Goal: Obtain resource: Obtain resource

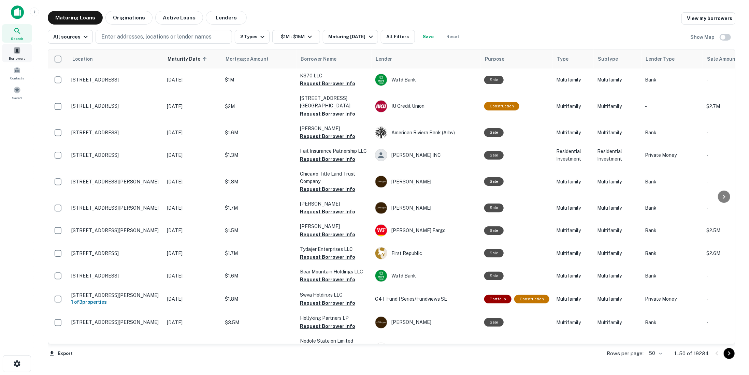
click at [21, 54] on div "Borrowers" at bounding box center [17, 53] width 30 height 18
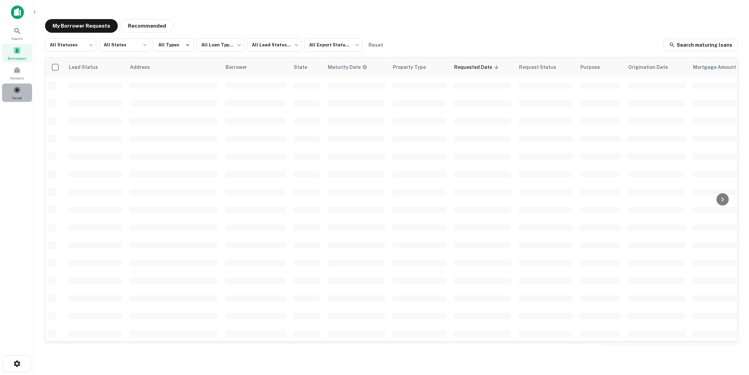
click at [20, 93] on span at bounding box center [17, 90] width 8 height 8
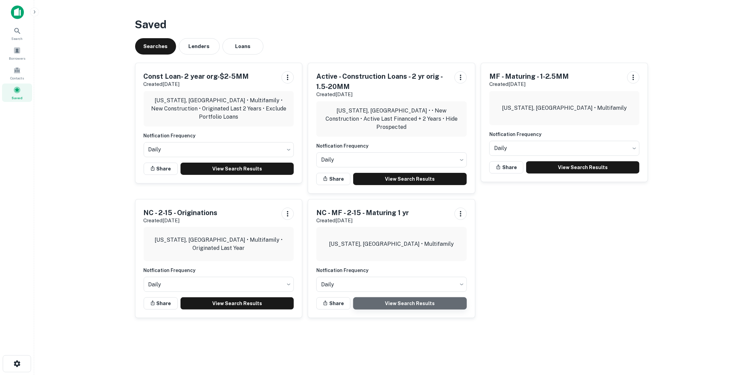
click at [406, 301] on link "View Search Results" at bounding box center [410, 304] width 114 height 12
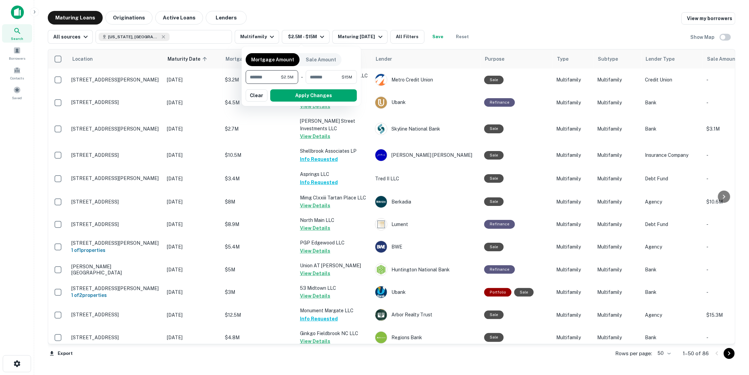
drag, startPoint x: 272, startPoint y: 77, endPoint x: 241, endPoint y: 75, distance: 31.8
click at [241, 75] on div "Mortgage Amount Sale Amount ******* $2.5M ​ - ******** $15M ​ Apply Changes Cle…" at bounding box center [374, 187] width 749 height 375
click at [338, 61] on div "Mortgage Amount Sale Amount ******* $2.5M ​ - ******** $15M ​ Apply Changes Cle…" at bounding box center [301, 77] width 111 height 52
drag, startPoint x: 333, startPoint y: 74, endPoint x: 294, endPoint y: 76, distance: 39.6
click at [294, 76] on div "******* $2.5M ​ - ******** $15M ​" at bounding box center [301, 77] width 111 height 14
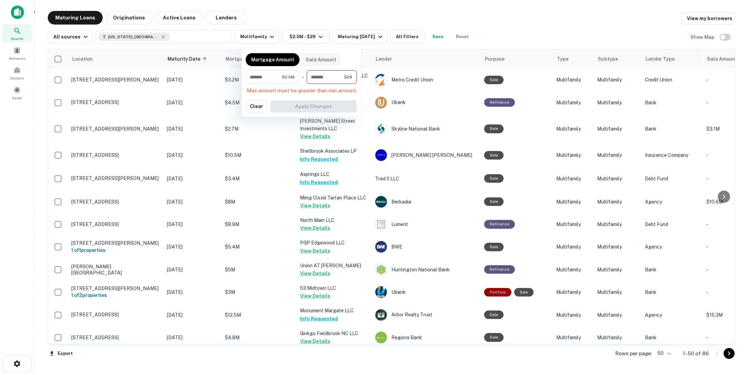
type input "*"
type input "********"
click at [306, 99] on button "Apply Changes" at bounding box center [315, 95] width 87 height 12
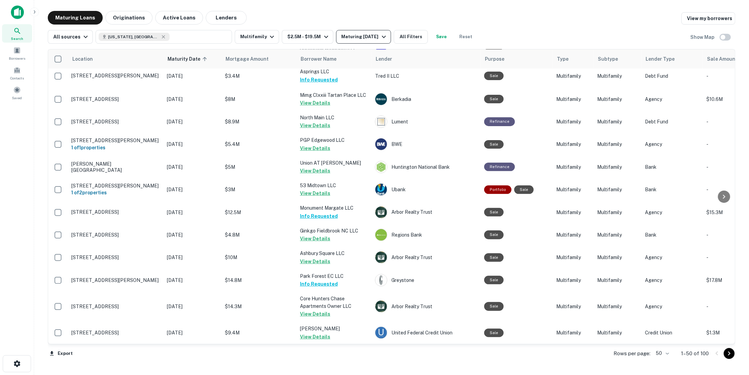
scroll to position [102, 0]
click at [372, 35] on div "Maturing In 1 Year" at bounding box center [365, 37] width 46 height 8
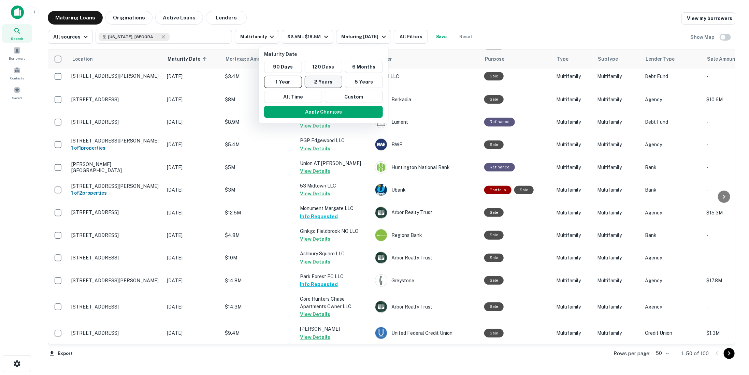
click at [317, 83] on button "2 Years" at bounding box center [324, 82] width 38 height 12
click at [326, 112] on button "Apply Changes" at bounding box center [327, 112] width 119 height 12
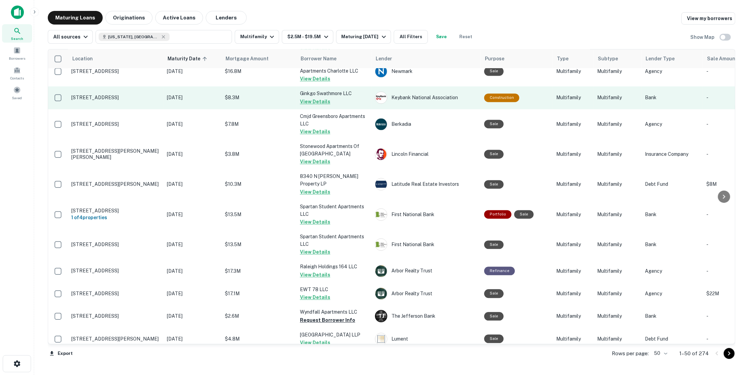
scroll to position [948, 0]
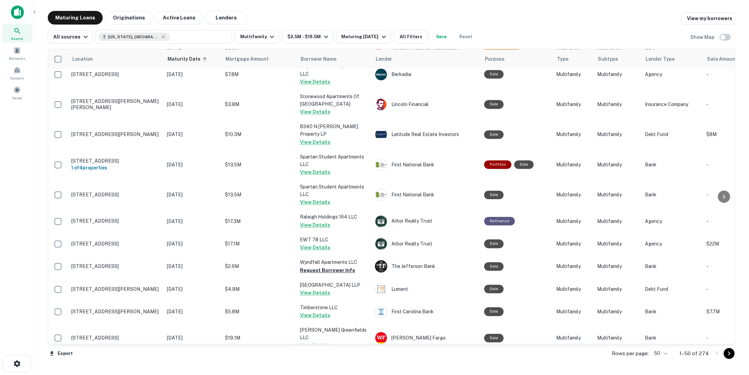
click at [735, 357] on div "Rows per page: 50 ** 1–50 of 274" at bounding box center [670, 354] width 132 height 18
click at [731, 353] on icon "Go to next page" at bounding box center [729, 354] width 8 height 8
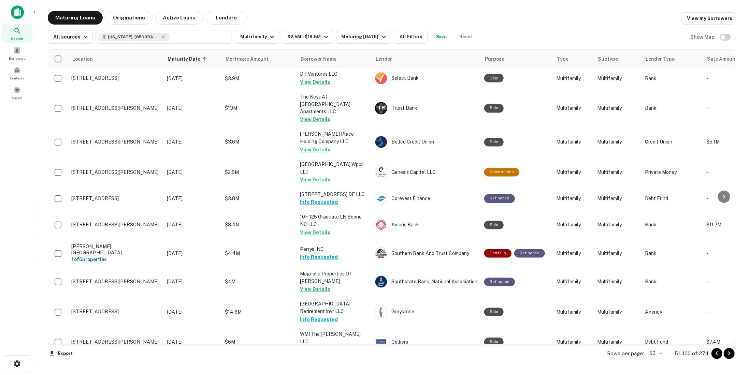
scroll to position [817, 0]
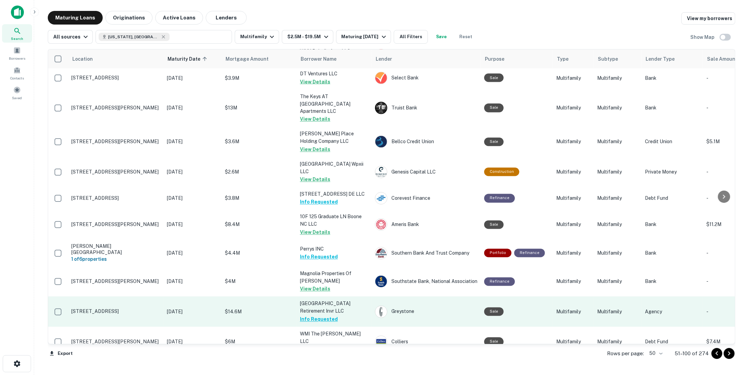
drag, startPoint x: 731, startPoint y: 353, endPoint x: 542, endPoint y: 234, distance: 223.5
click at [731, 353] on icon "Go to next page" at bounding box center [729, 354] width 8 height 8
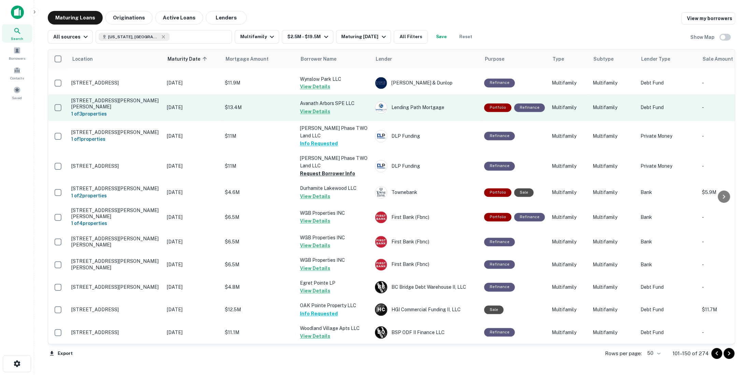
scroll to position [932, 0]
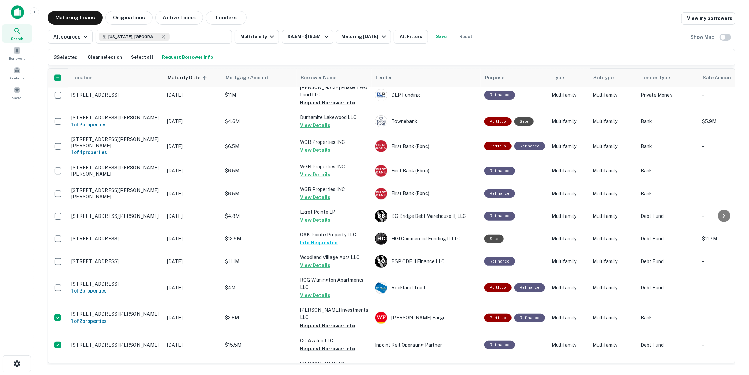
click at [195, 56] on button "Request Borrower Info" at bounding box center [187, 57] width 54 height 10
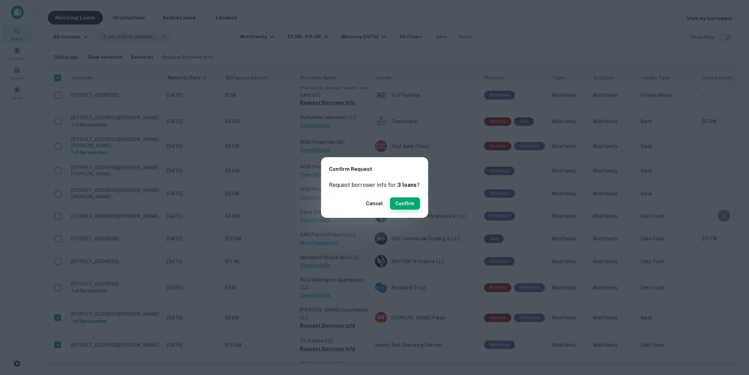
click at [403, 206] on button "Confirm" at bounding box center [405, 204] width 30 height 12
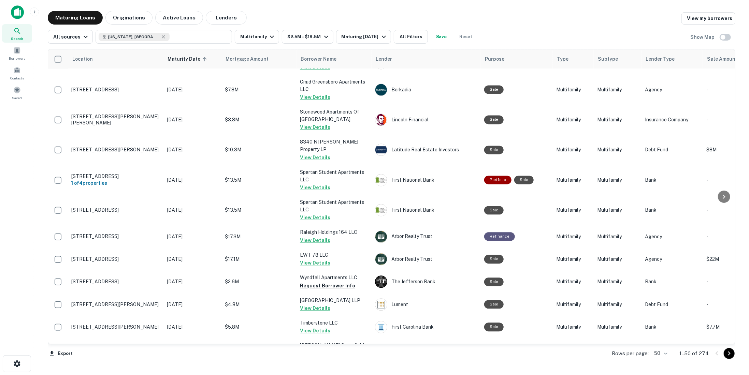
scroll to position [948, 0]
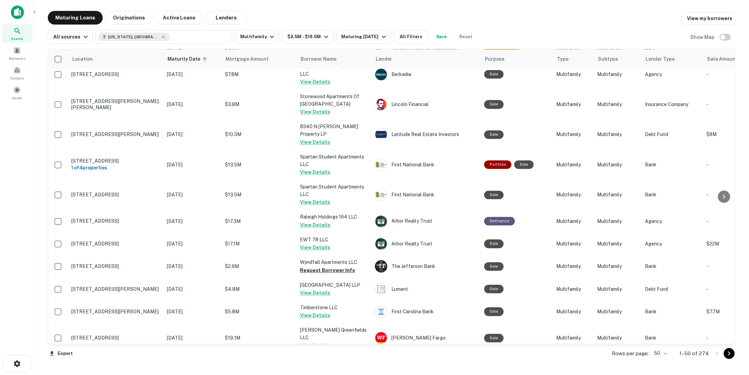
click at [733, 355] on button "Go to next page" at bounding box center [729, 353] width 11 height 11
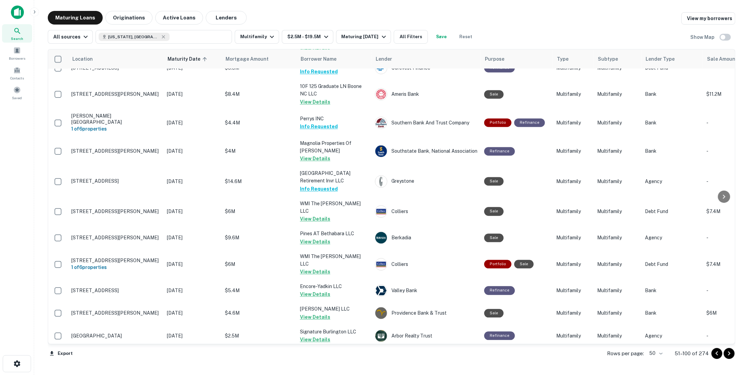
scroll to position [919, 0]
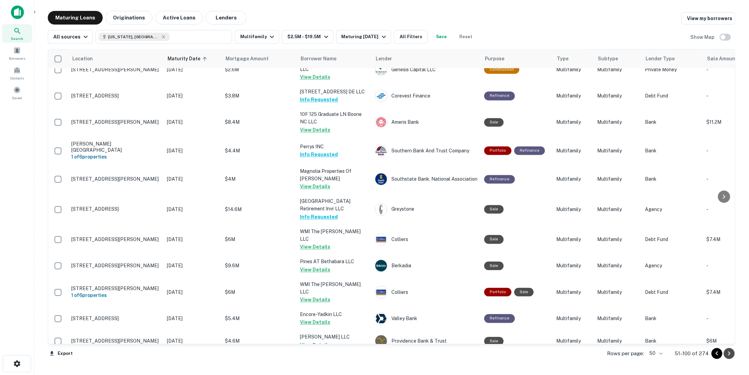
click at [727, 354] on icon "Go to next page" at bounding box center [729, 354] width 8 height 8
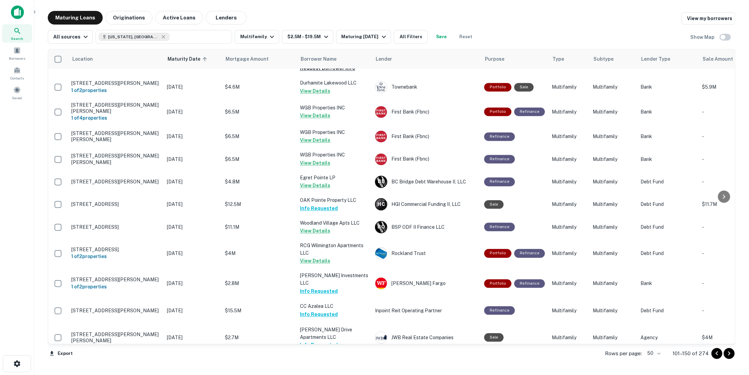
scroll to position [932, 0]
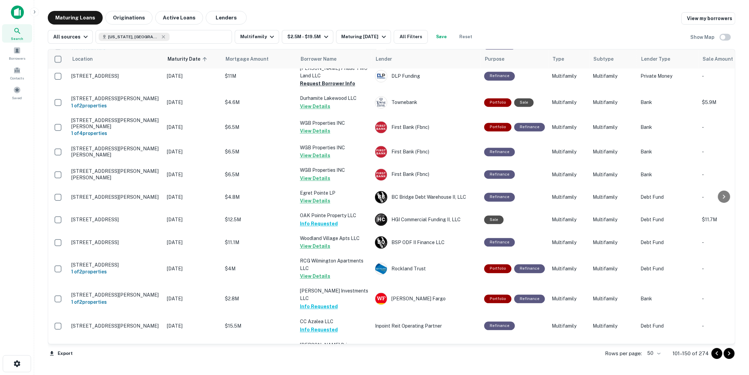
click at [727, 354] on icon "Go to next page" at bounding box center [729, 354] width 8 height 8
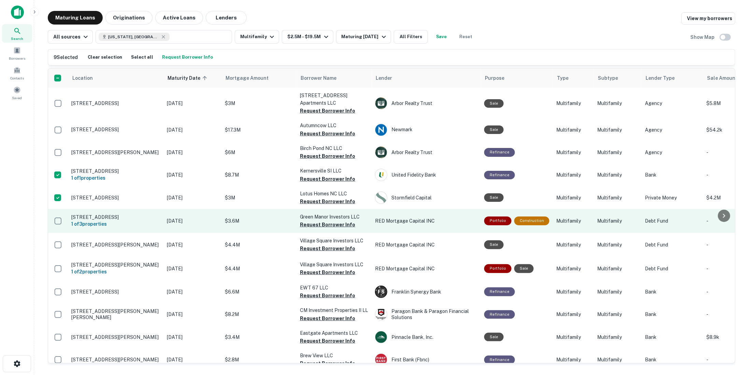
scroll to position [204, 0]
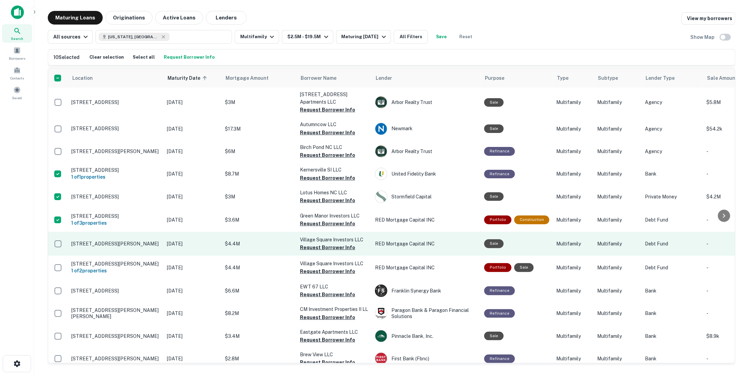
click at [57, 232] on td at bounding box center [58, 244] width 20 height 24
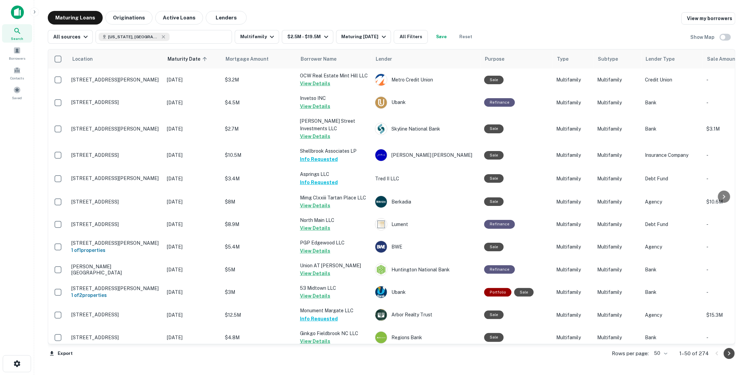
click at [732, 356] on icon "Go to next page" at bounding box center [729, 354] width 8 height 8
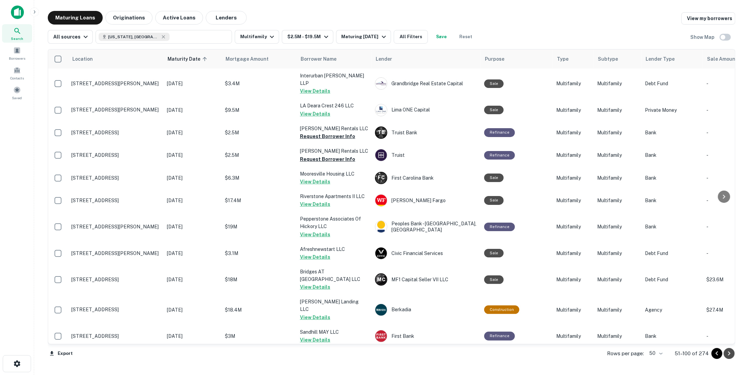
click at [732, 356] on icon "Go to next page" at bounding box center [729, 354] width 8 height 8
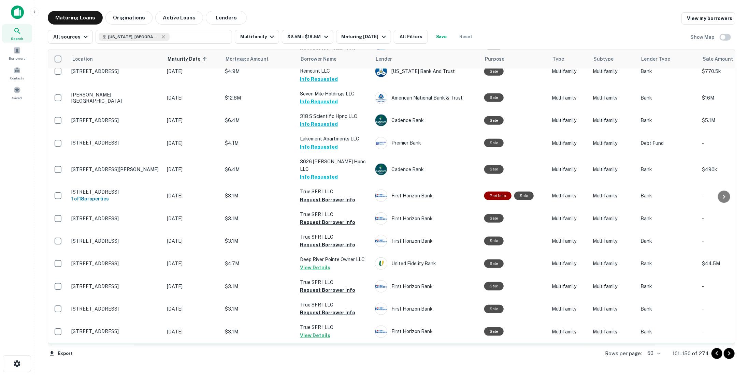
scroll to position [375, 0]
click at [731, 355] on icon "Go to next page" at bounding box center [729, 354] width 8 height 8
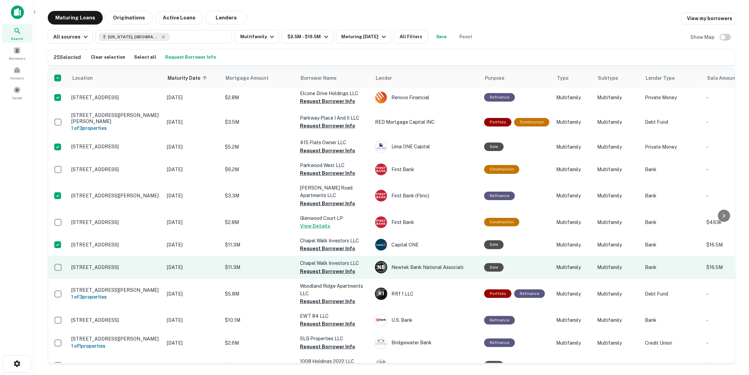
scroll to position [647, 0]
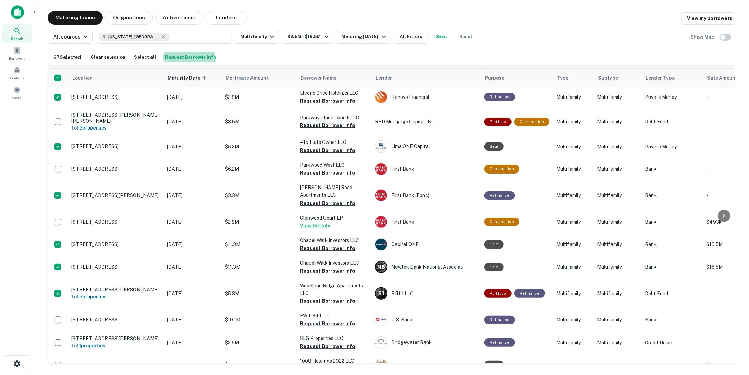
click at [183, 60] on button "Request Borrower Info" at bounding box center [190, 57] width 54 height 10
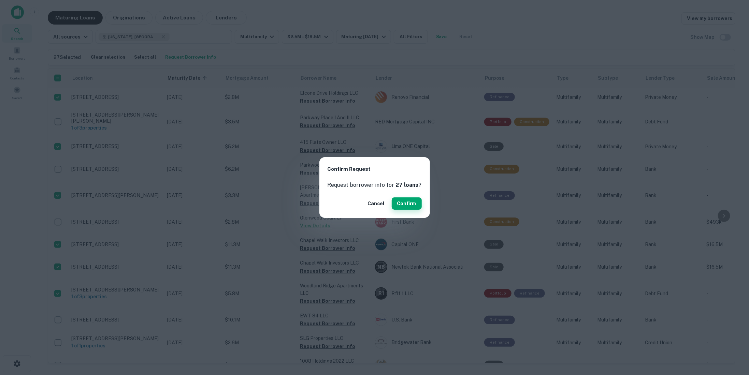
click at [404, 202] on button "Confirm" at bounding box center [407, 204] width 30 height 12
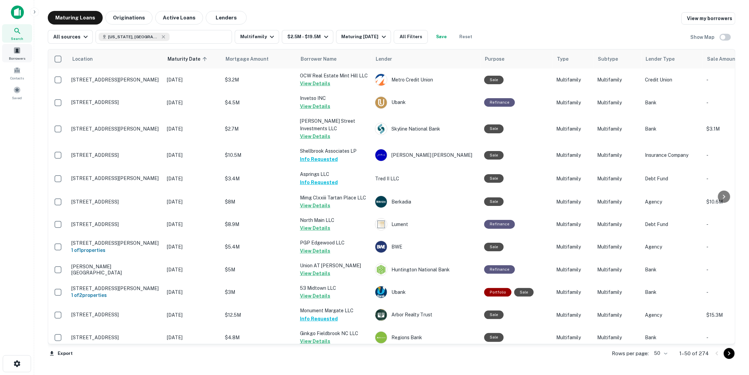
click at [17, 56] on span "Borrowers" at bounding box center [17, 58] width 16 height 5
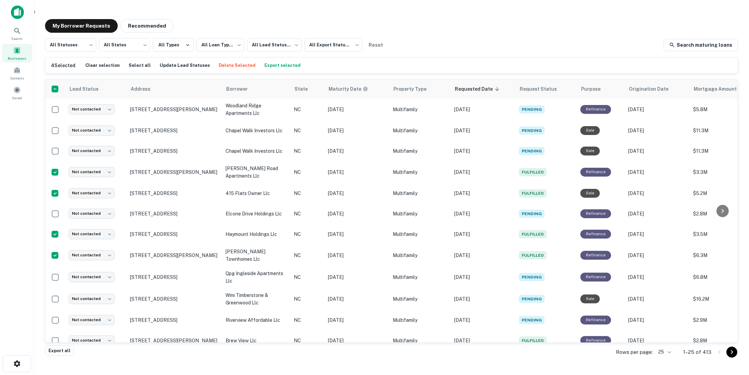
click at [733, 355] on icon "Go to next page" at bounding box center [732, 352] width 8 height 8
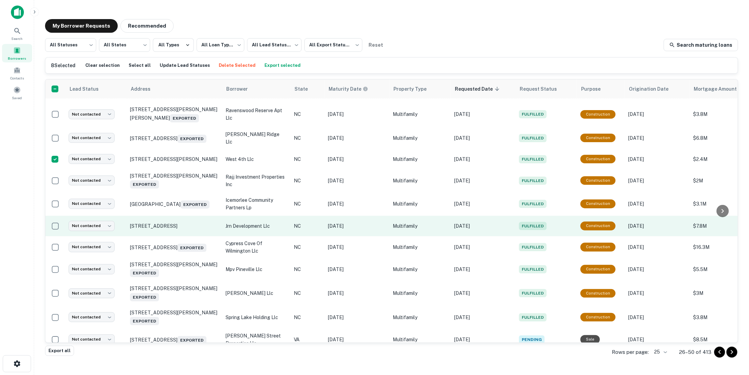
scroll to position [329, 0]
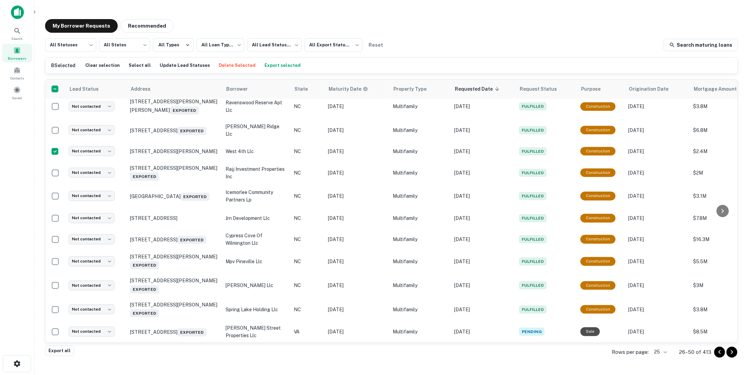
click at [272, 68] on button "Export selected" at bounding box center [283, 65] width 40 height 10
click at [734, 354] on icon "Go to next page" at bounding box center [732, 352] width 8 height 8
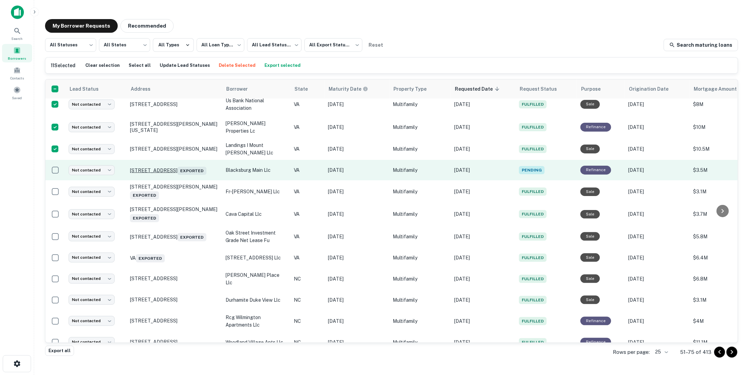
scroll to position [310, 0]
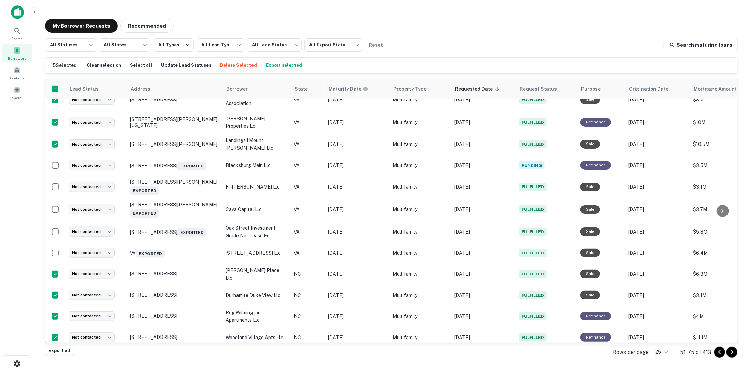
click at [731, 355] on icon "Go to next page" at bounding box center [732, 352] width 8 height 8
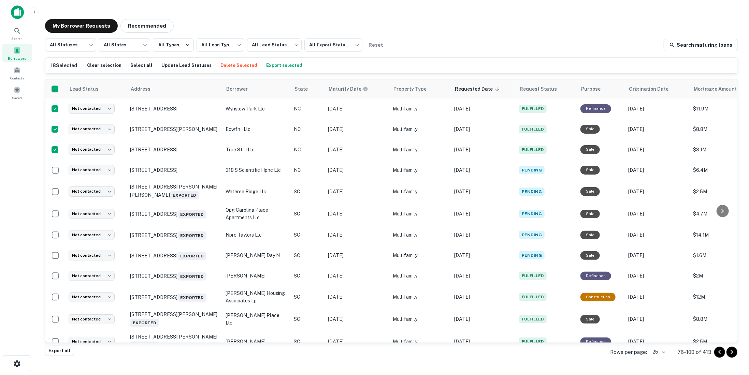
click at [273, 67] on button "Export selected" at bounding box center [285, 65] width 40 height 10
click at [101, 67] on button "Clear selection" at bounding box center [104, 65] width 38 height 10
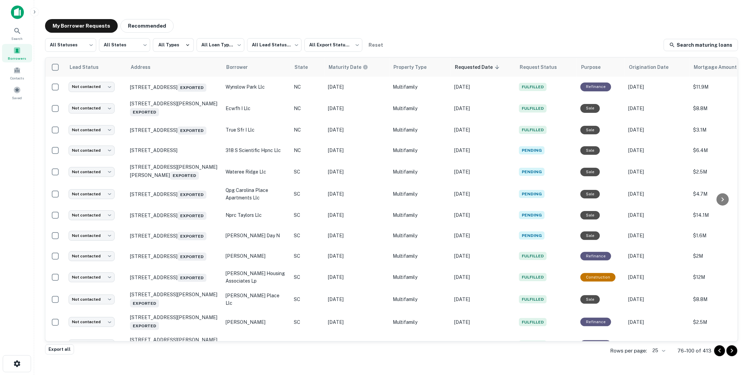
drag, startPoint x: 674, startPoint y: 351, endPoint x: 671, endPoint y: 351, distance: 3.4
click at [672, 351] on div "Rows per page: 25 ** 76–100 of 413" at bounding box center [670, 351] width 136 height 18
click at [667, 351] on div "Rows per page: 25 ** 76–100 of 413" at bounding box center [670, 351] width 136 height 18
click at [667, 351] on body "**********" at bounding box center [374, 187] width 749 height 375
click at [657, 325] on li "100" at bounding box center [659, 324] width 23 height 12
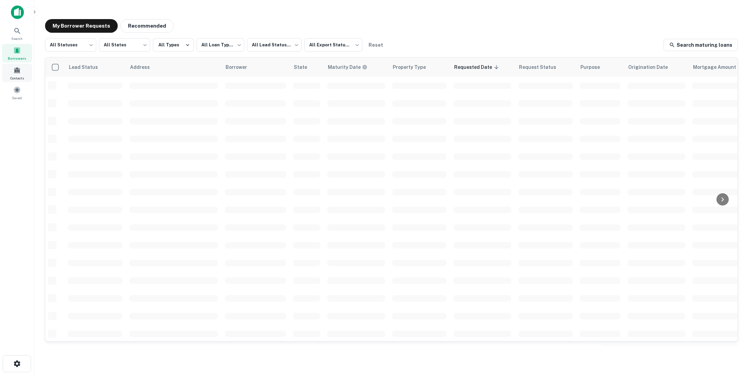
click at [18, 75] on span "Contacts" at bounding box center [17, 77] width 14 height 5
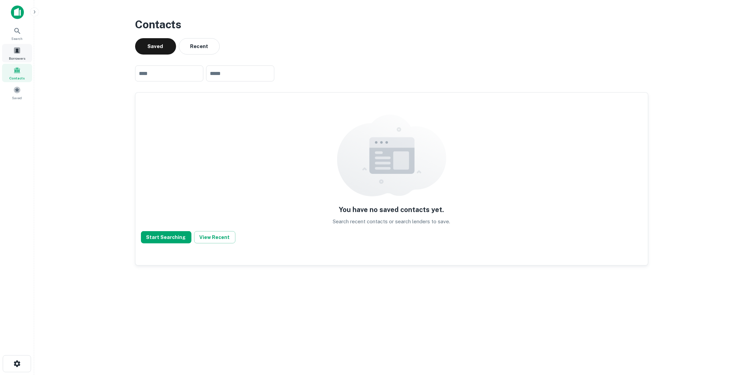
click at [12, 52] on div "Borrowers" at bounding box center [17, 53] width 30 height 18
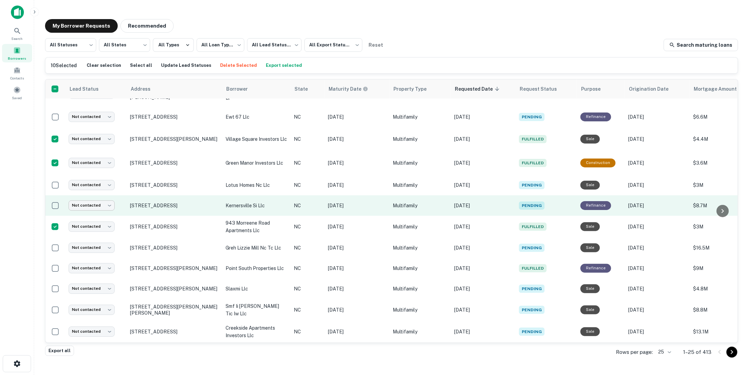
scroll to position [299, 0]
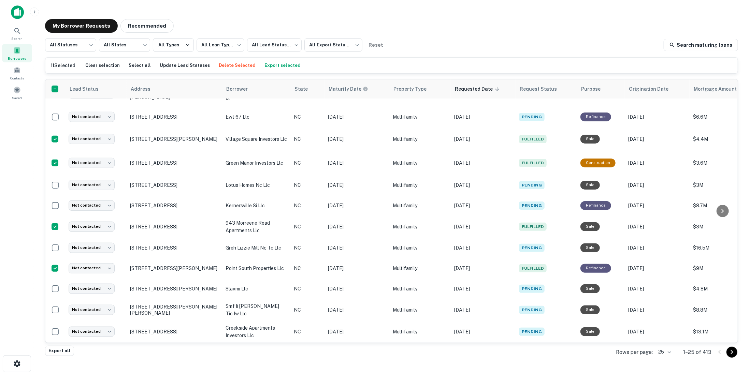
click at [670, 352] on body "**********" at bounding box center [374, 187] width 749 height 375
click at [664, 324] on li "100" at bounding box center [665, 324] width 23 height 12
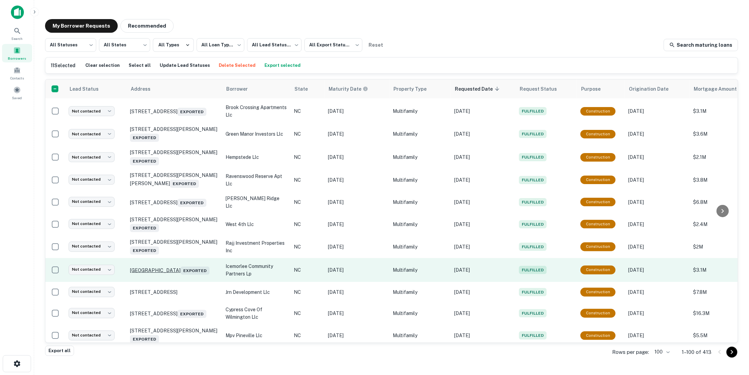
scroll to position [776, 0]
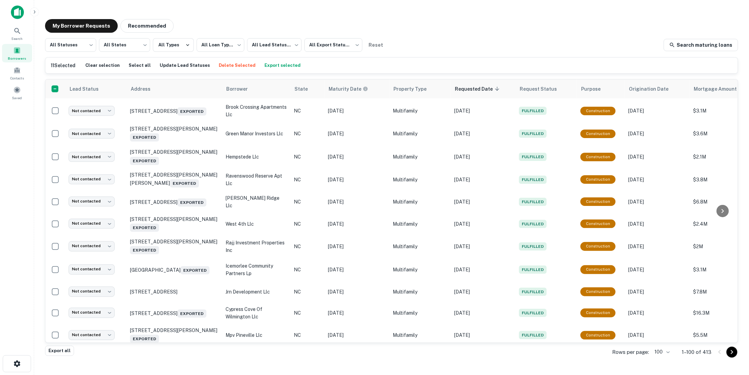
click at [272, 65] on button "Export selected" at bounding box center [283, 65] width 40 height 10
